Goal: Find contact information: Find contact information

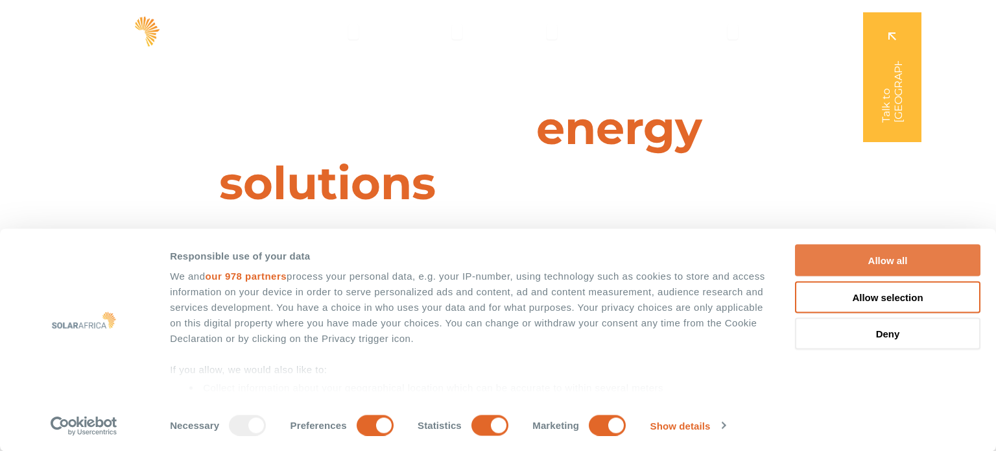
click at [898, 265] on button "Allow all" at bounding box center [888, 261] width 186 height 32
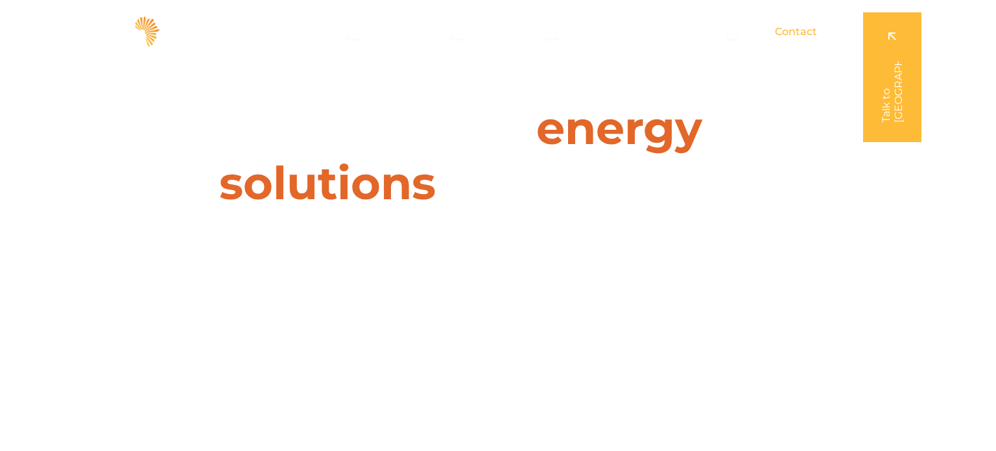
click at [808, 28] on span "Contact" at bounding box center [796, 32] width 42 height 16
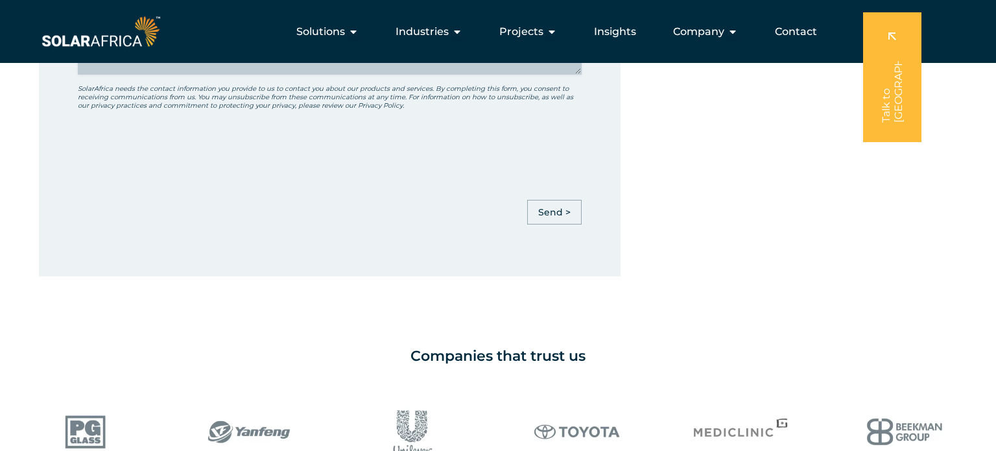
scroll to position [550, 0]
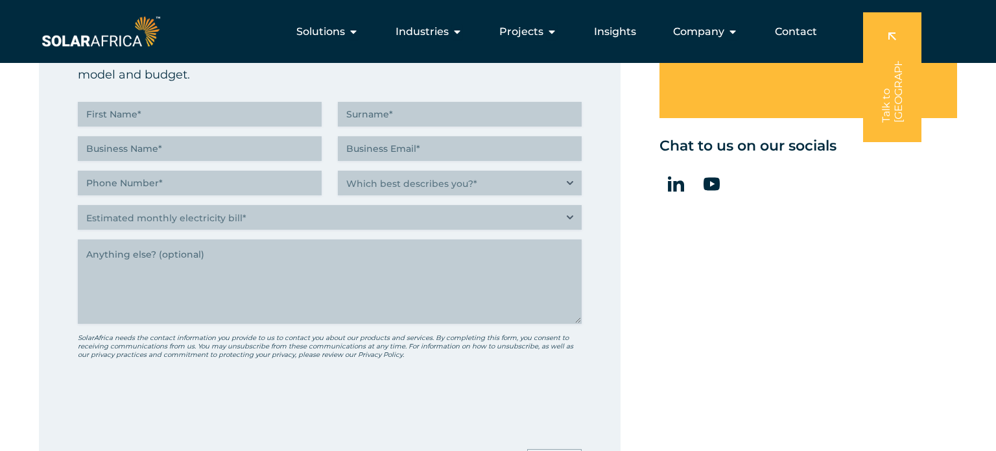
click at [790, 32] on span "Contact" at bounding box center [796, 32] width 42 height 16
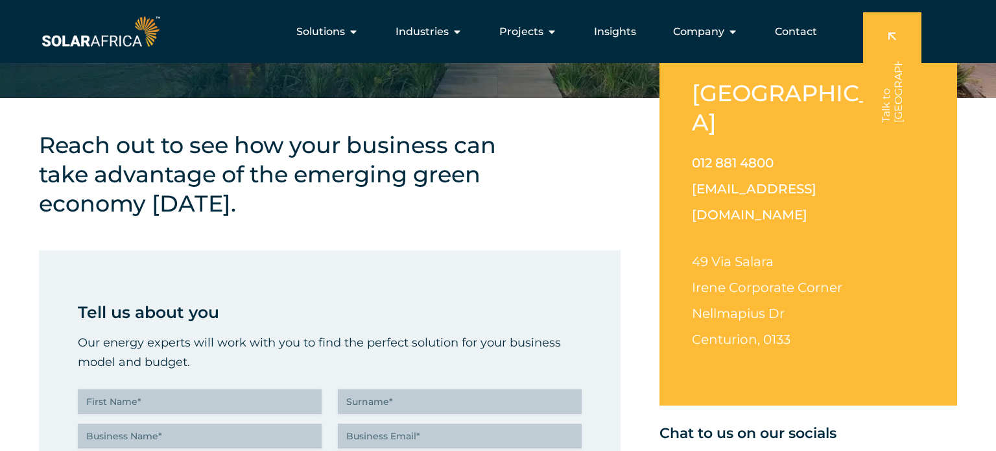
scroll to position [262, 0]
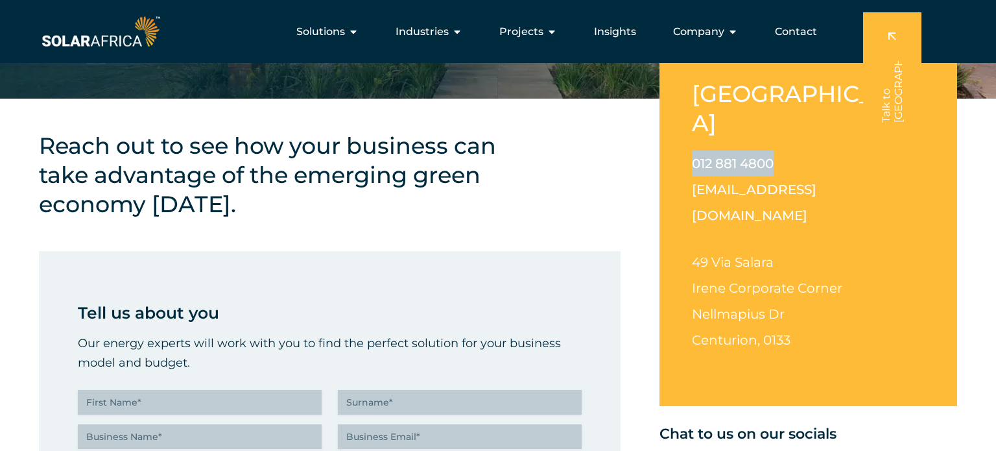
drag, startPoint x: 780, startPoint y: 130, endPoint x: 687, endPoint y: 130, distance: 93.4
click at [687, 130] on div "South Africa 012 881 4800 info@solarafrica.com 49 Via Salara Irene Corporate Co…" at bounding box center [809, 226] width 298 height 359
copy link "012 881 4800"
